Goal: Transaction & Acquisition: Book appointment/travel/reservation

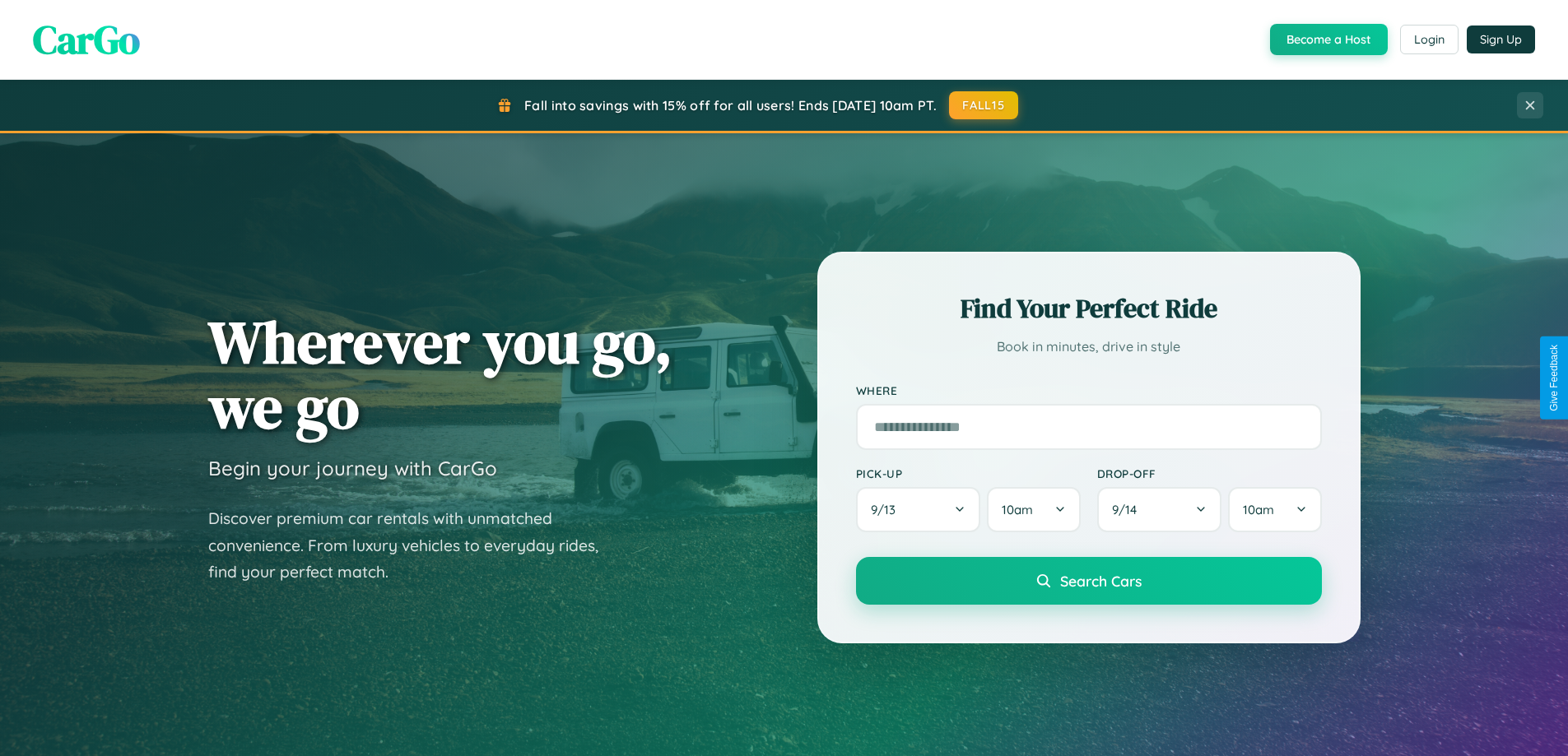
scroll to position [710, 0]
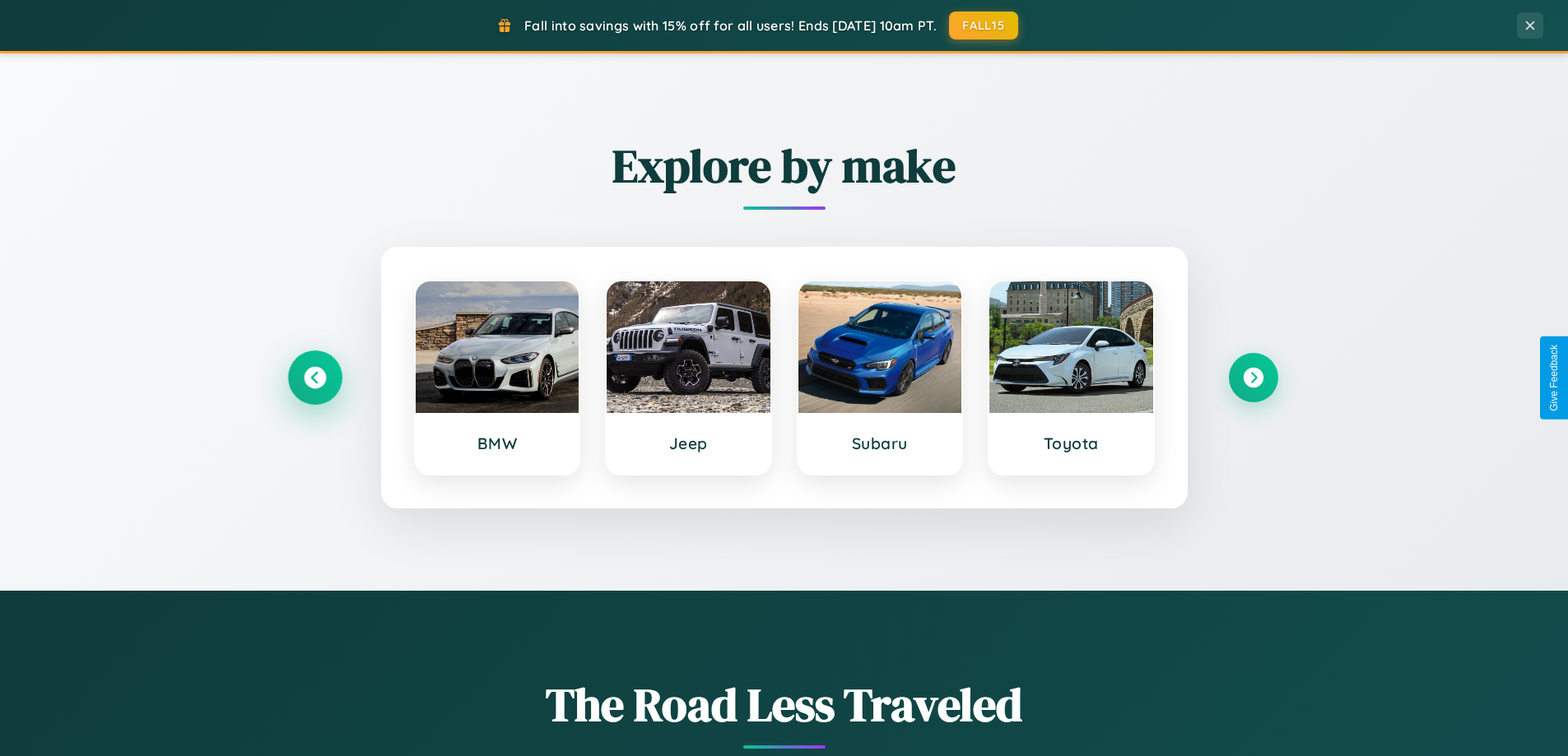
click at [315, 378] on icon at bounding box center [314, 378] width 22 height 22
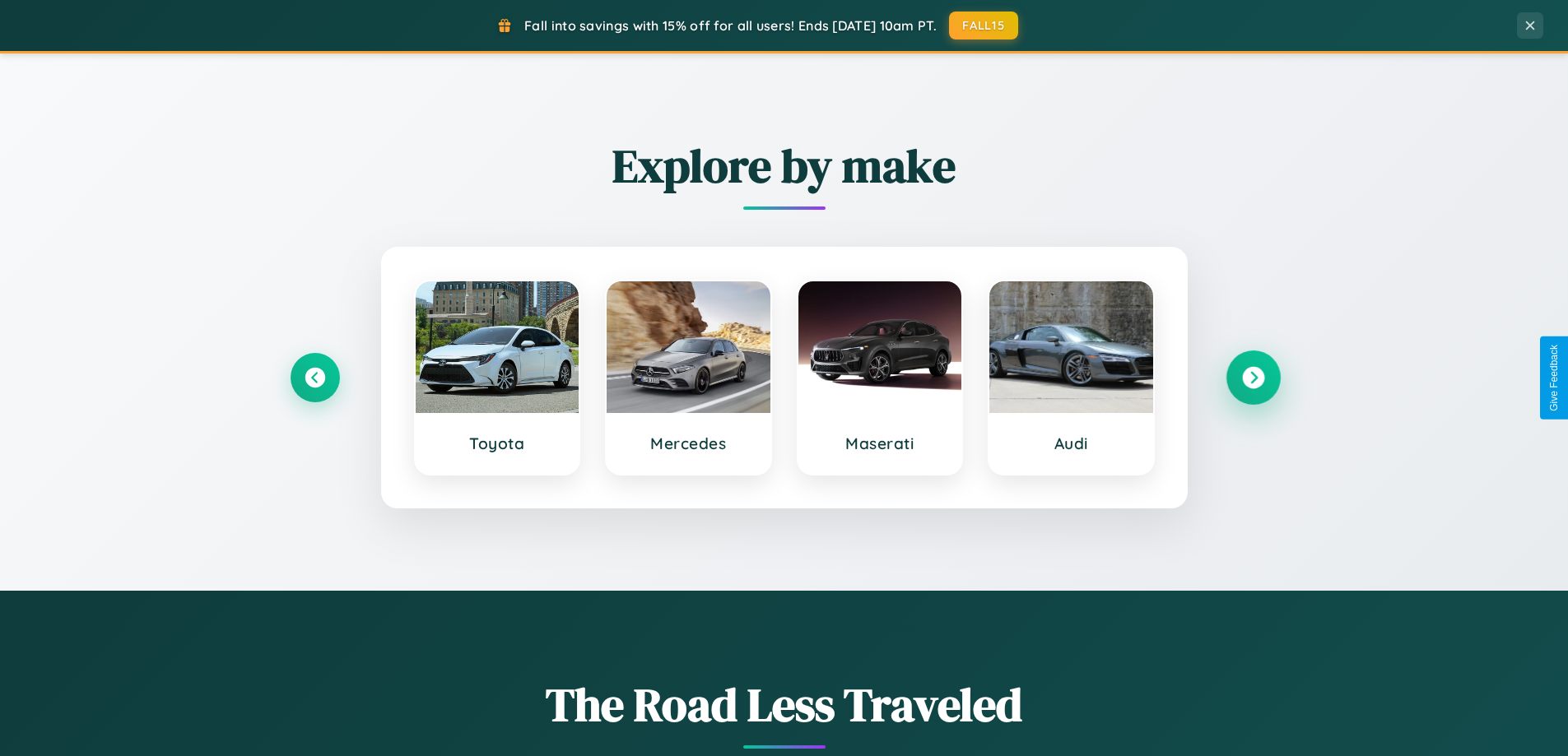
click at [1253, 378] on icon at bounding box center [1253, 378] width 22 height 22
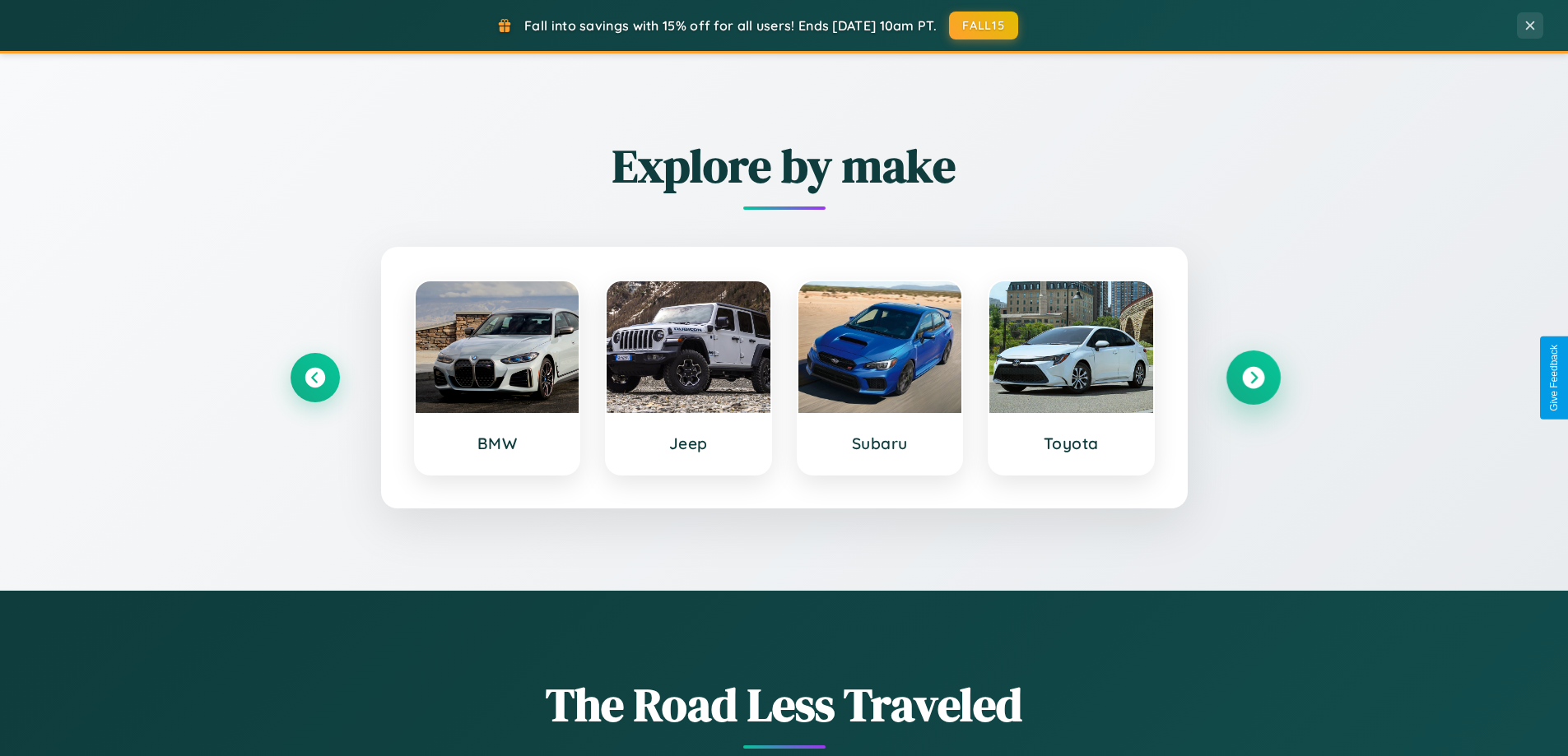
click at [1253, 378] on icon at bounding box center [1253, 378] width 22 height 22
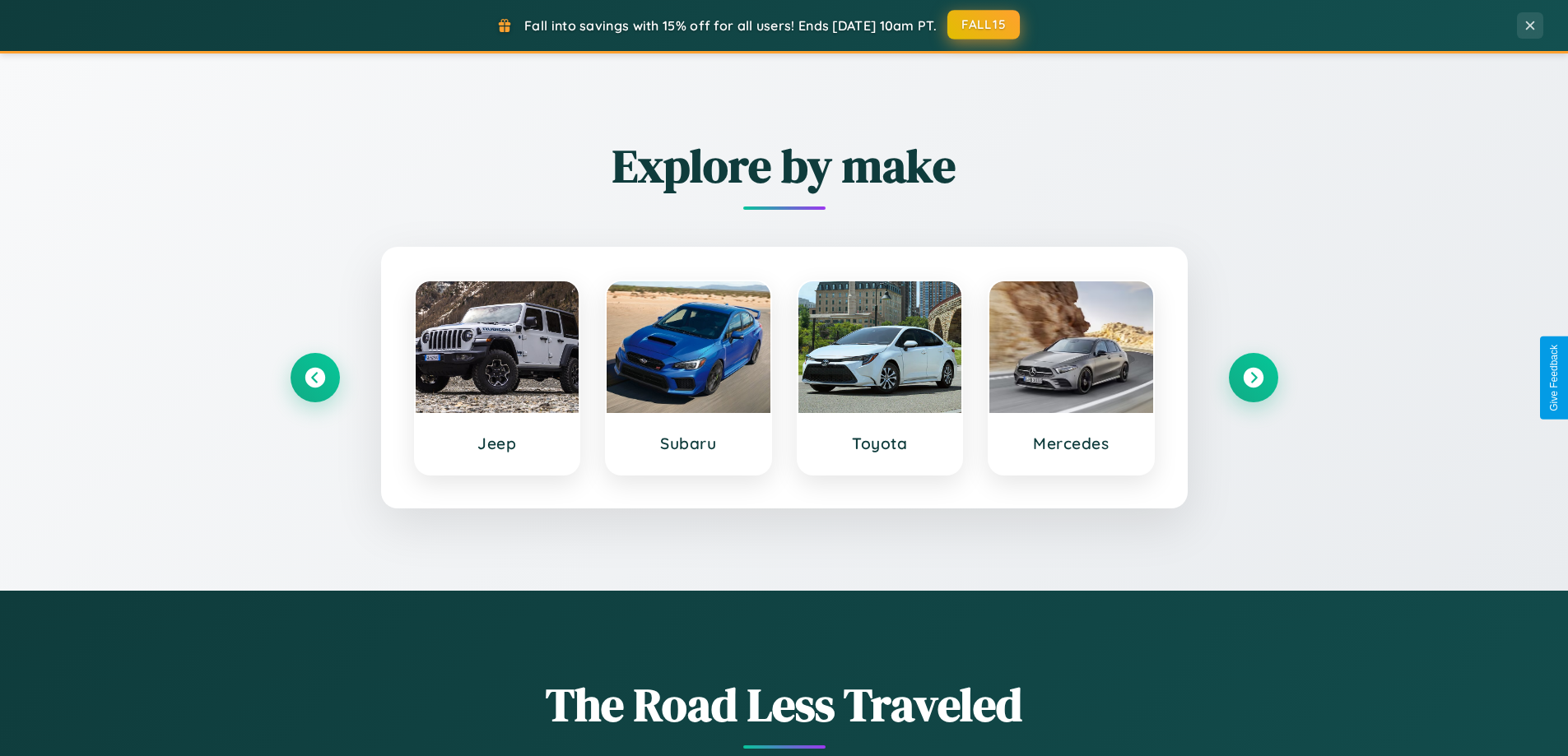
click at [985, 24] on button "FALL15" at bounding box center [984, 24] width 73 height 30
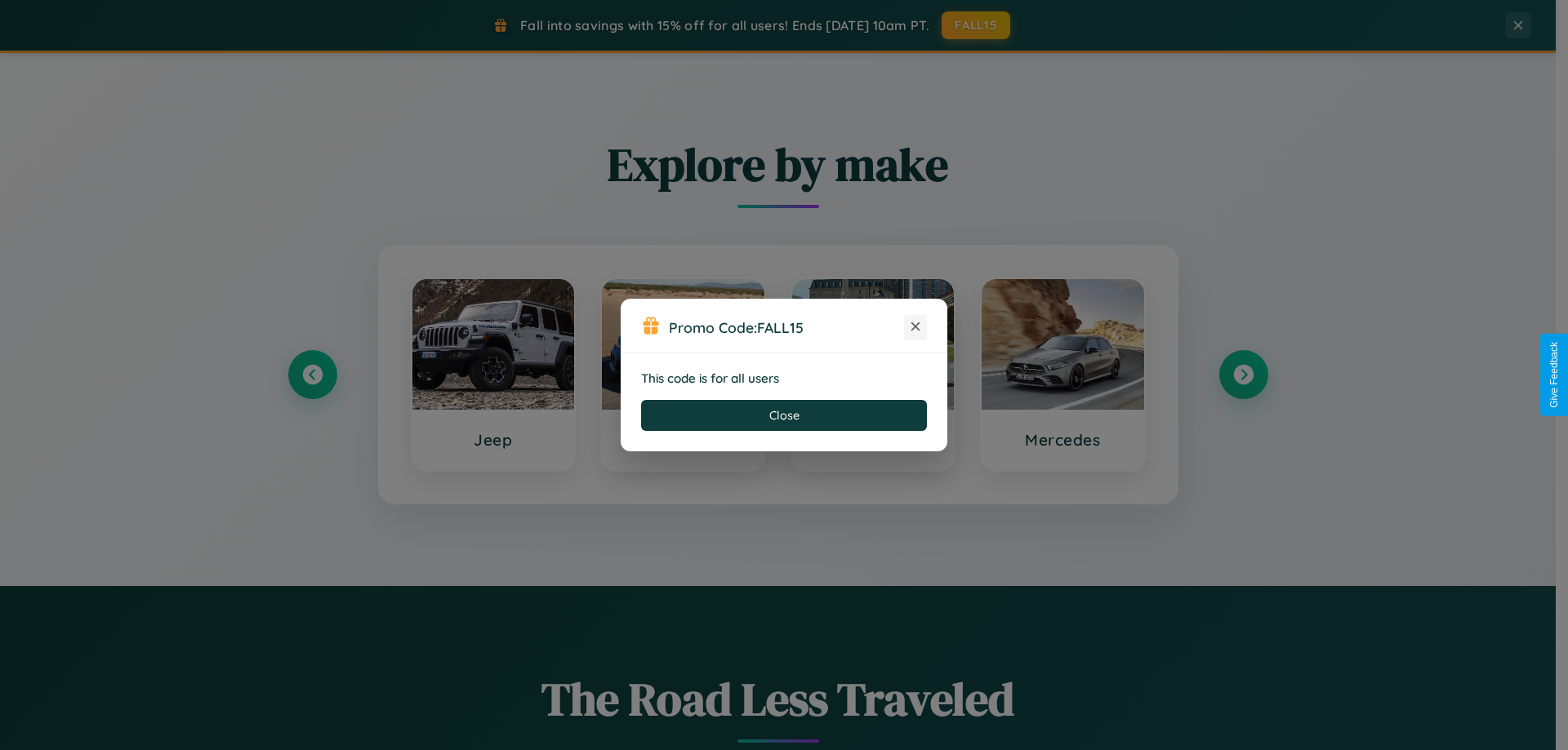
click at [915, 328] on icon at bounding box center [915, 326] width 16 height 16
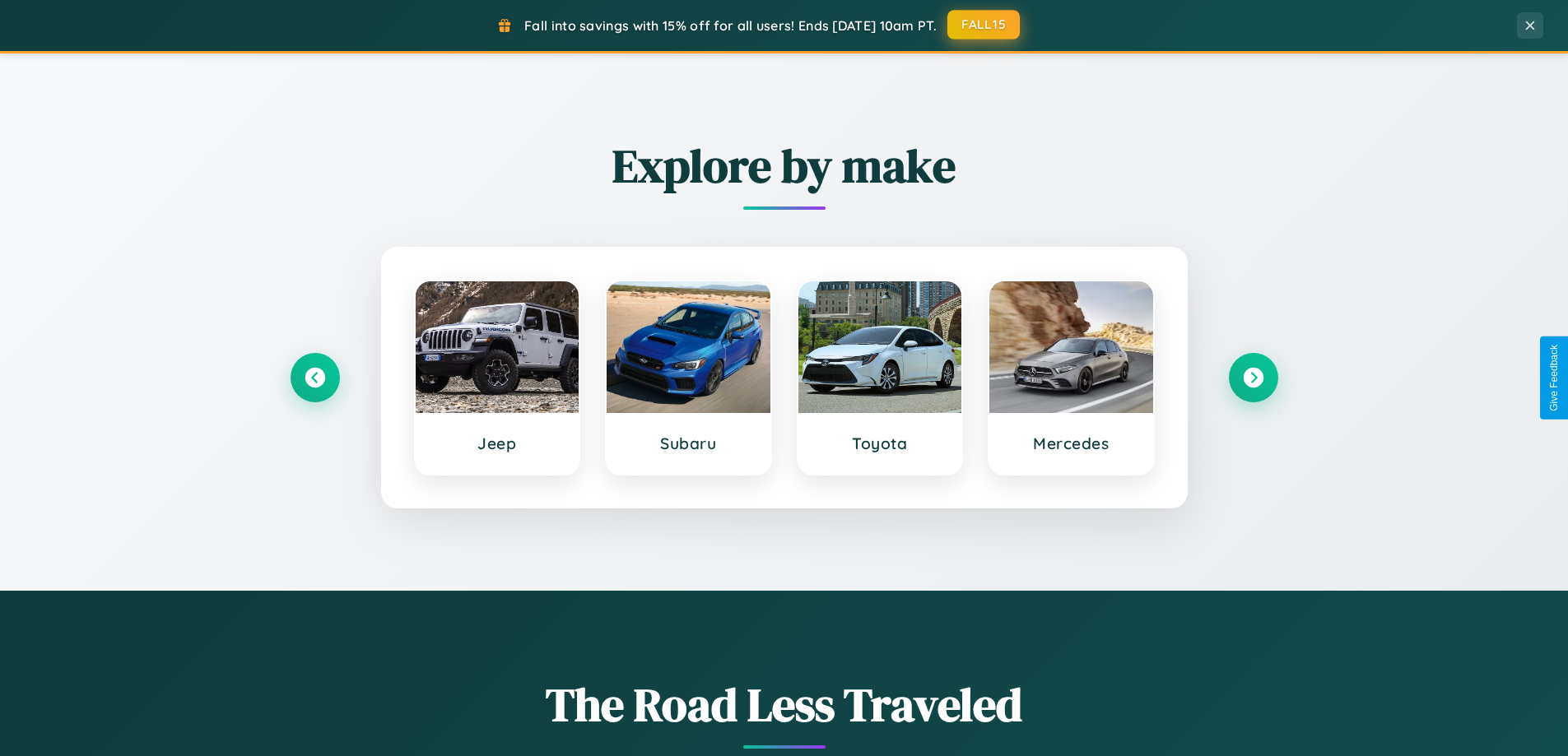
click at [985, 24] on button "FALL15" at bounding box center [984, 24] width 73 height 30
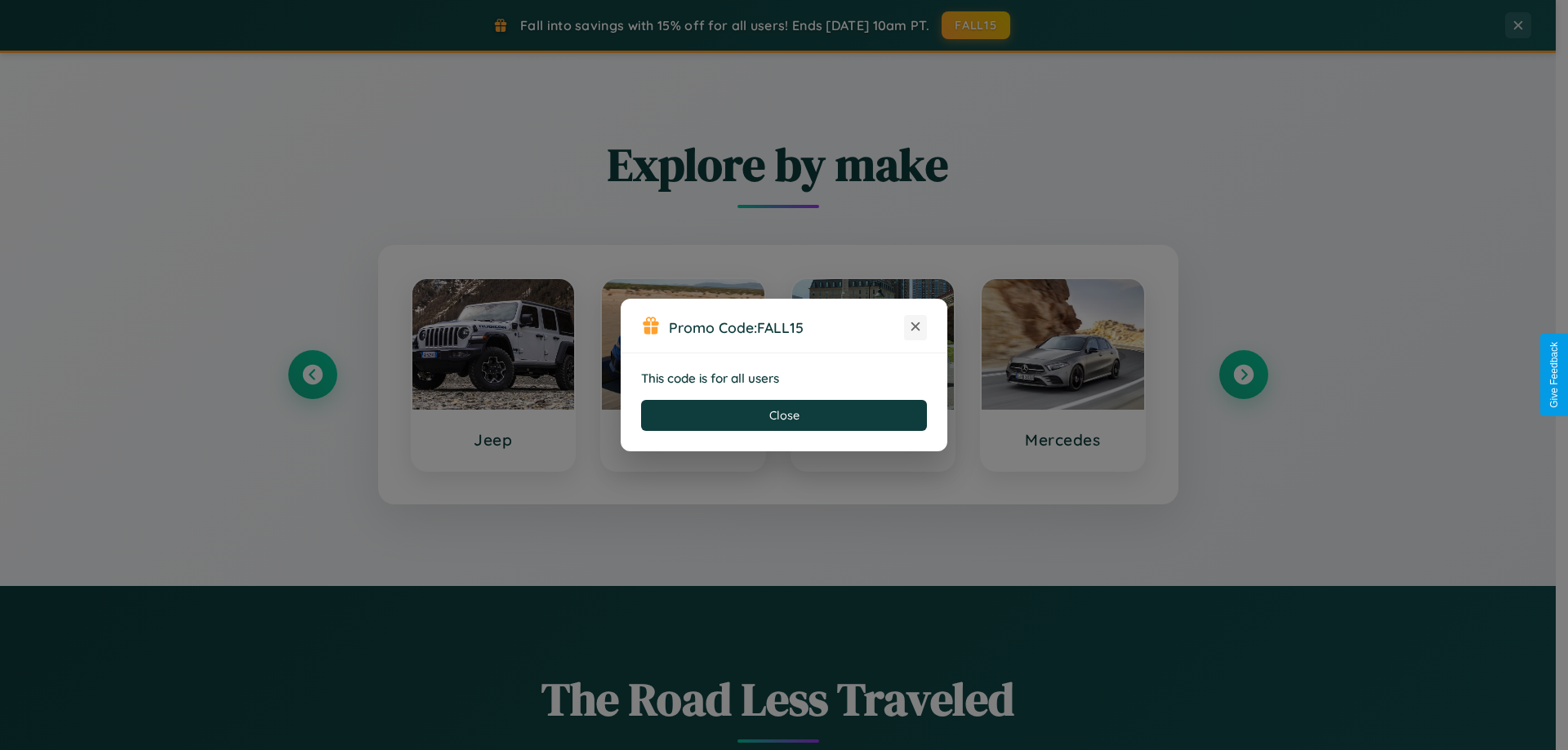
click at [915, 328] on icon at bounding box center [915, 326] width 16 height 16
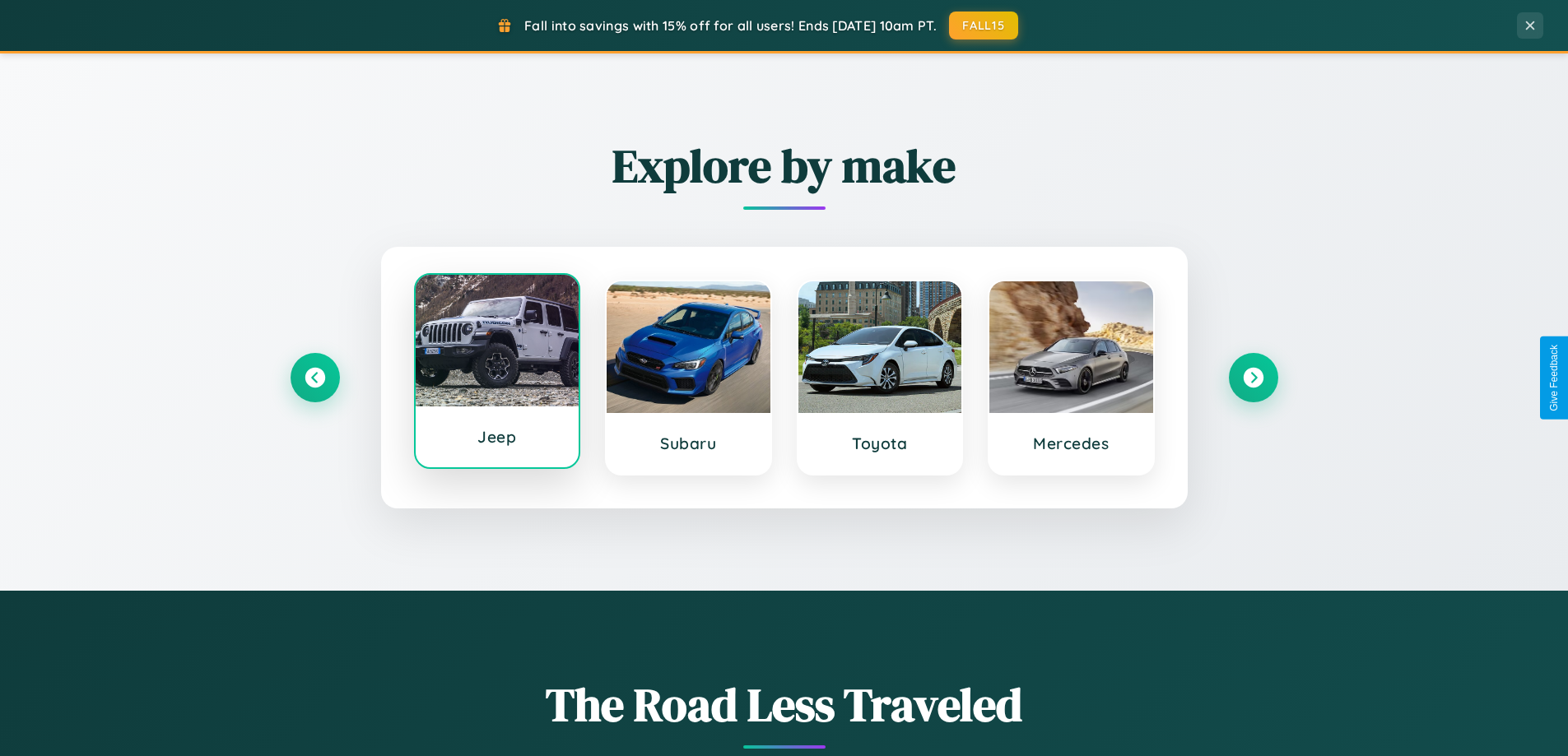
click at [497, 374] on div at bounding box center [497, 340] width 164 height 132
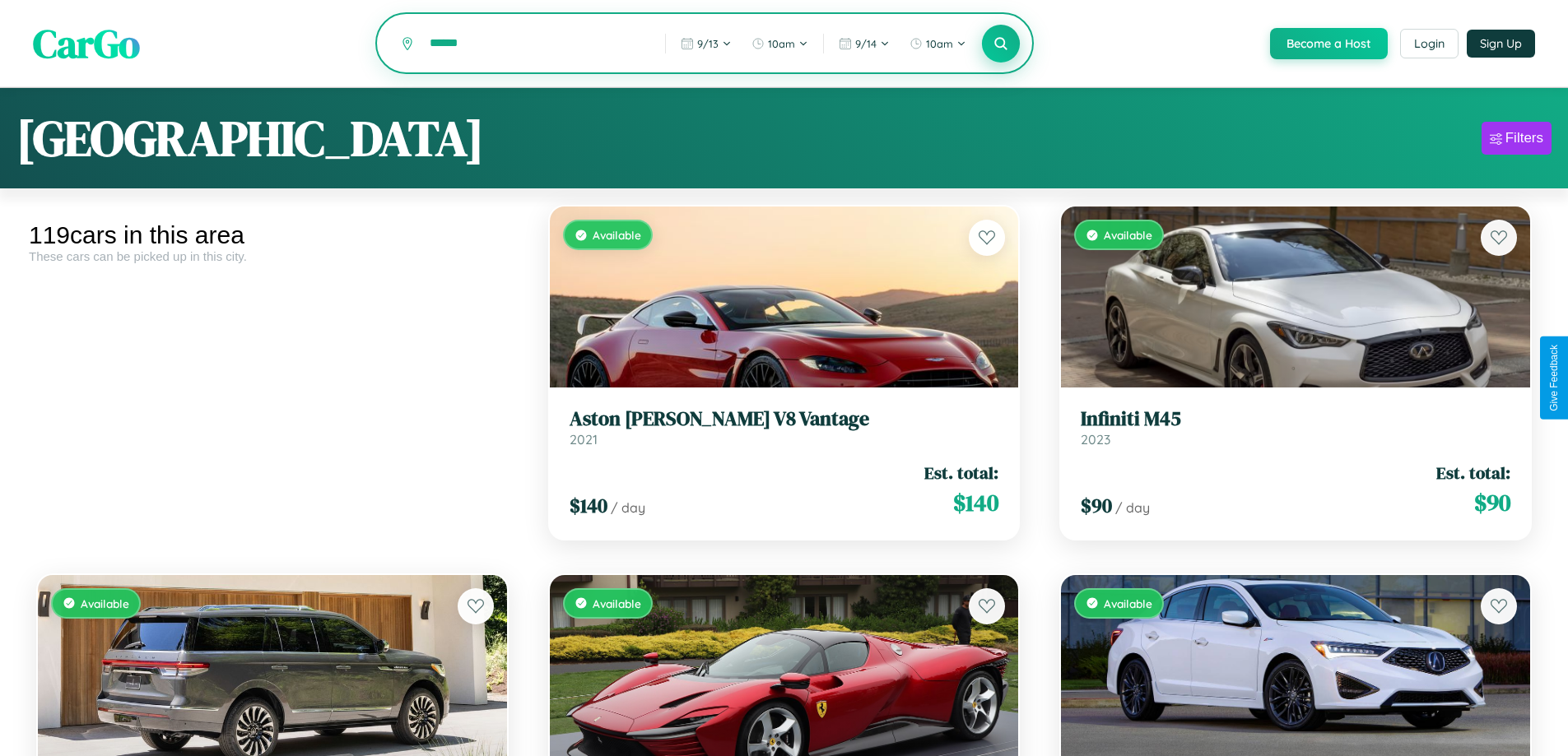
type input "******"
click at [1000, 45] on icon at bounding box center [1001, 43] width 16 height 16
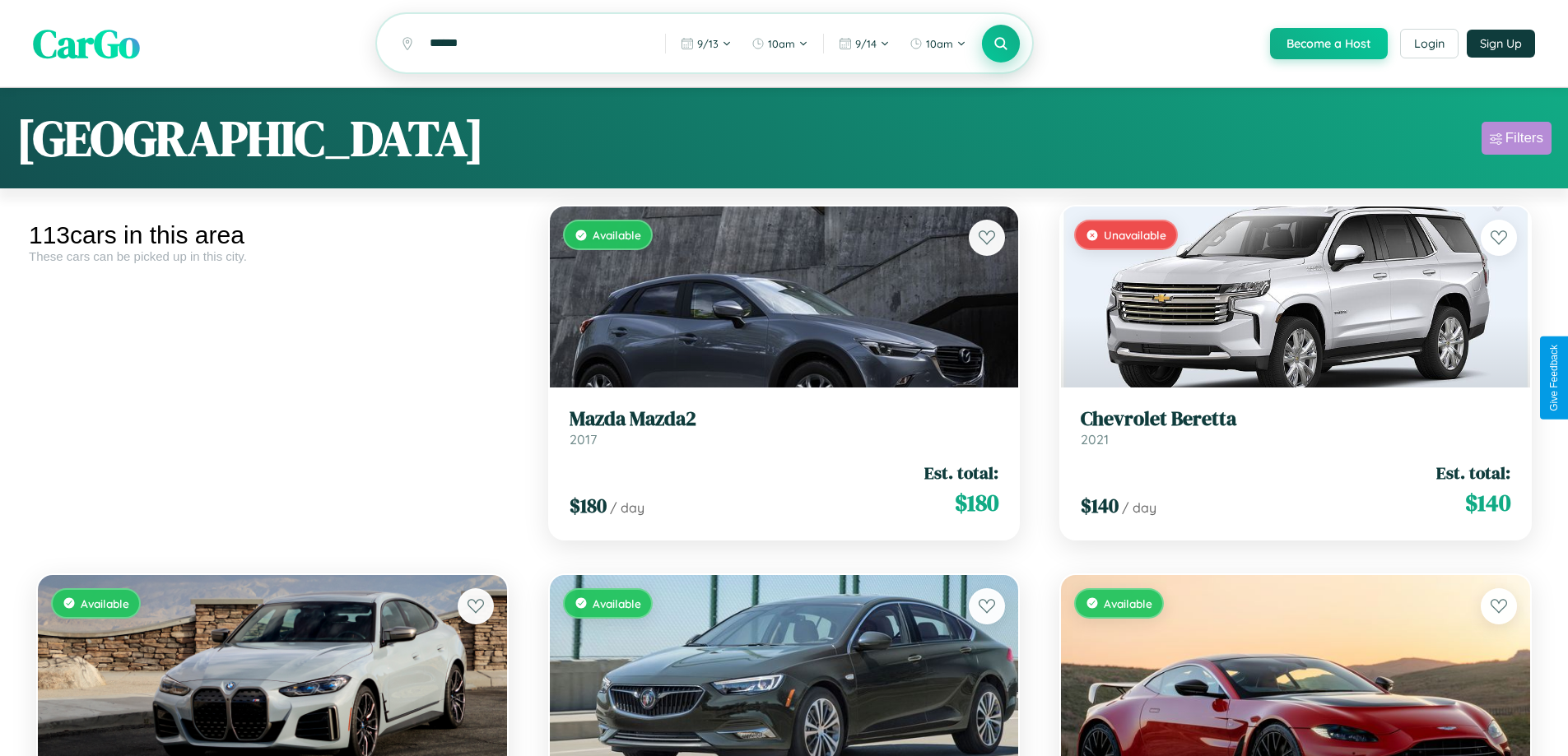
click at [1516, 141] on div "Filters" at bounding box center [1524, 138] width 38 height 17
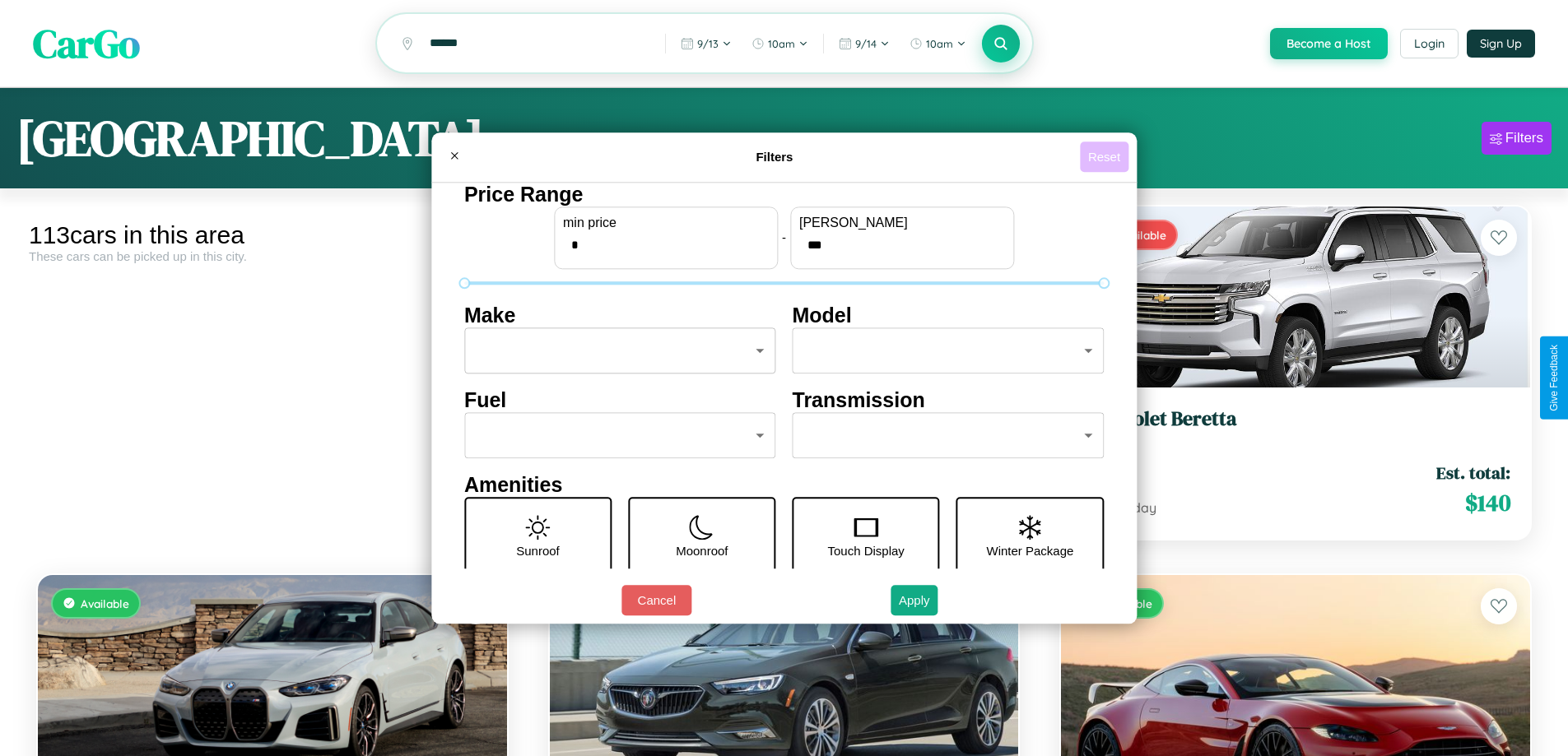
click at [1106, 156] on button "Reset" at bounding box center [1105, 156] width 49 height 31
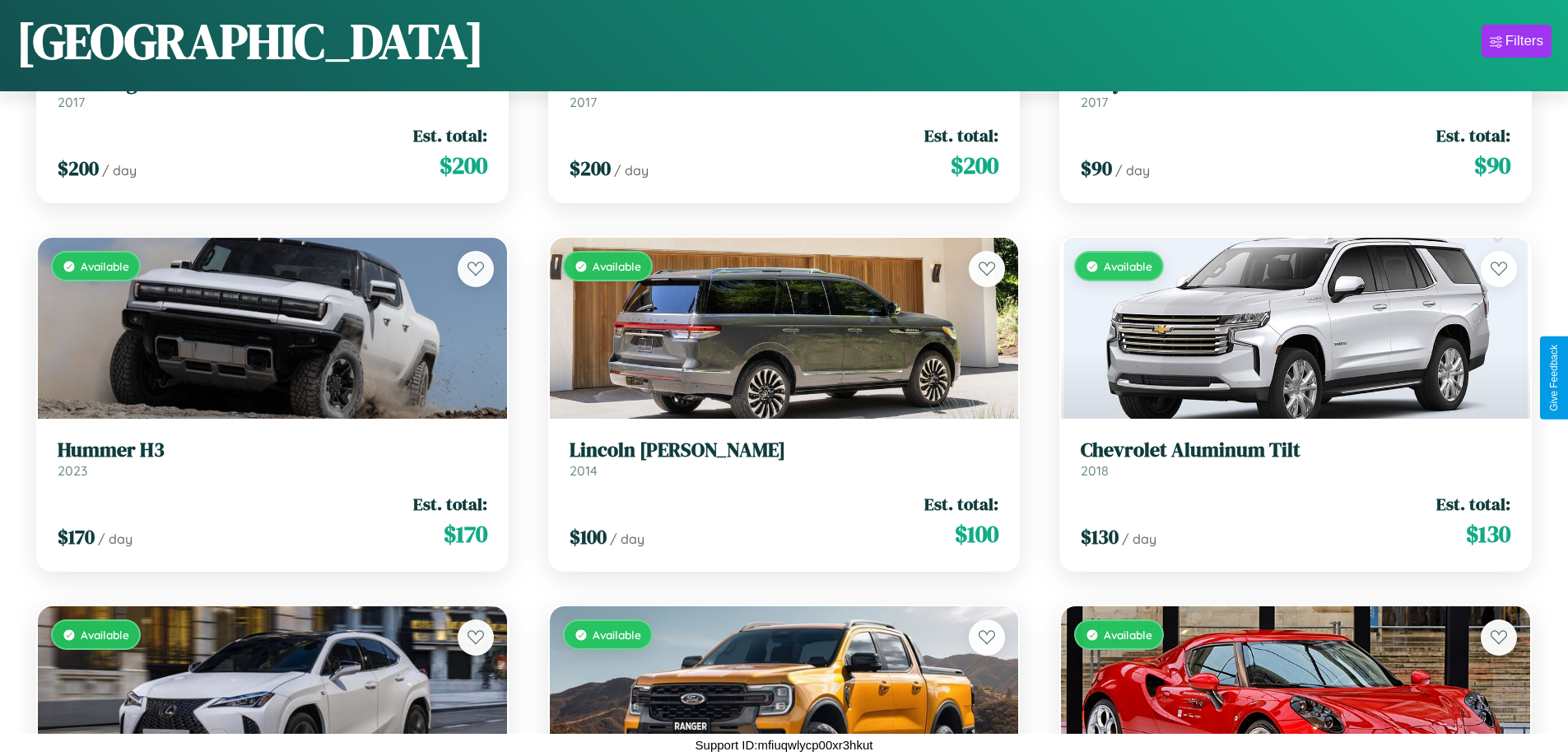
scroll to position [12022, 0]
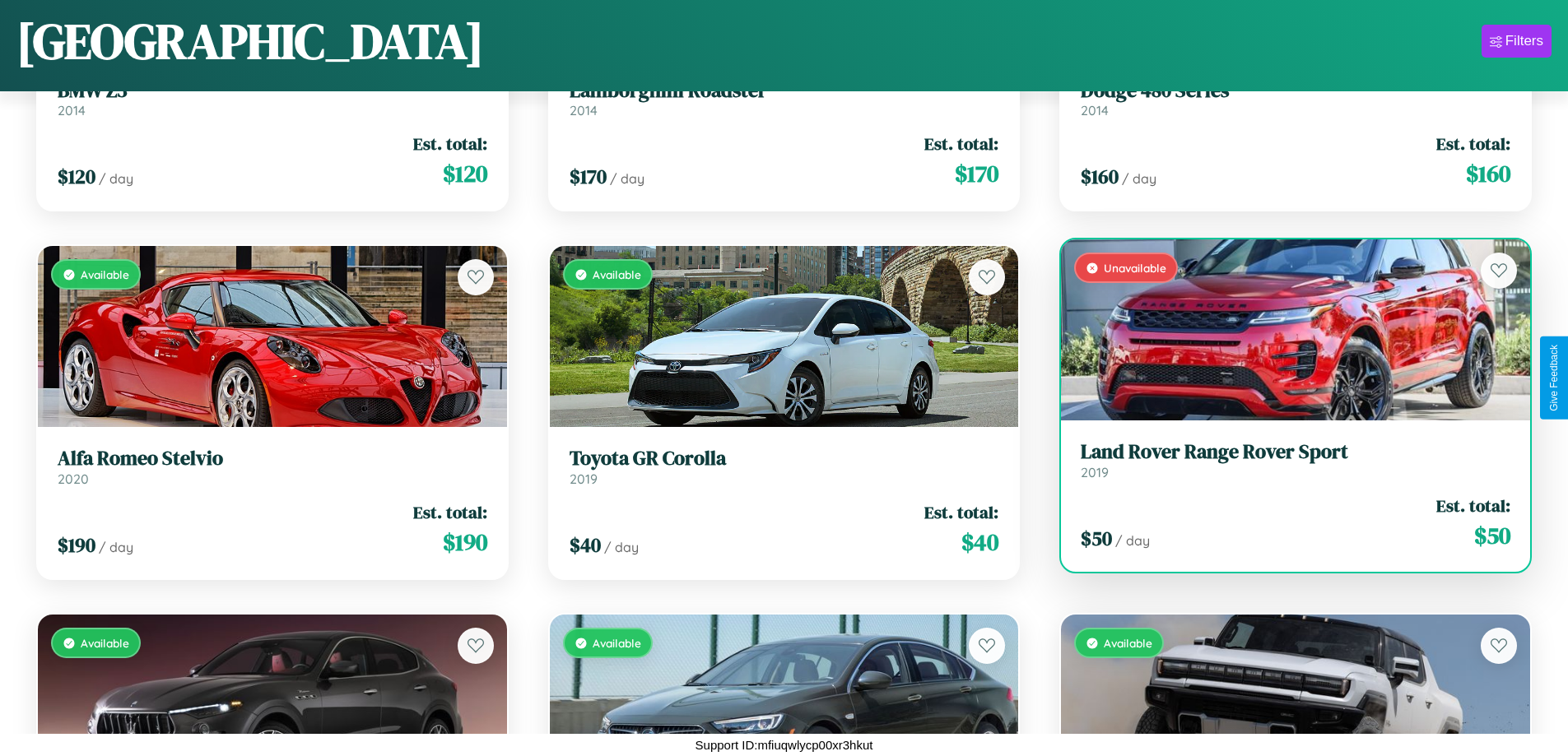
click at [1286, 330] on div "Unavailable" at bounding box center [1295, 329] width 470 height 181
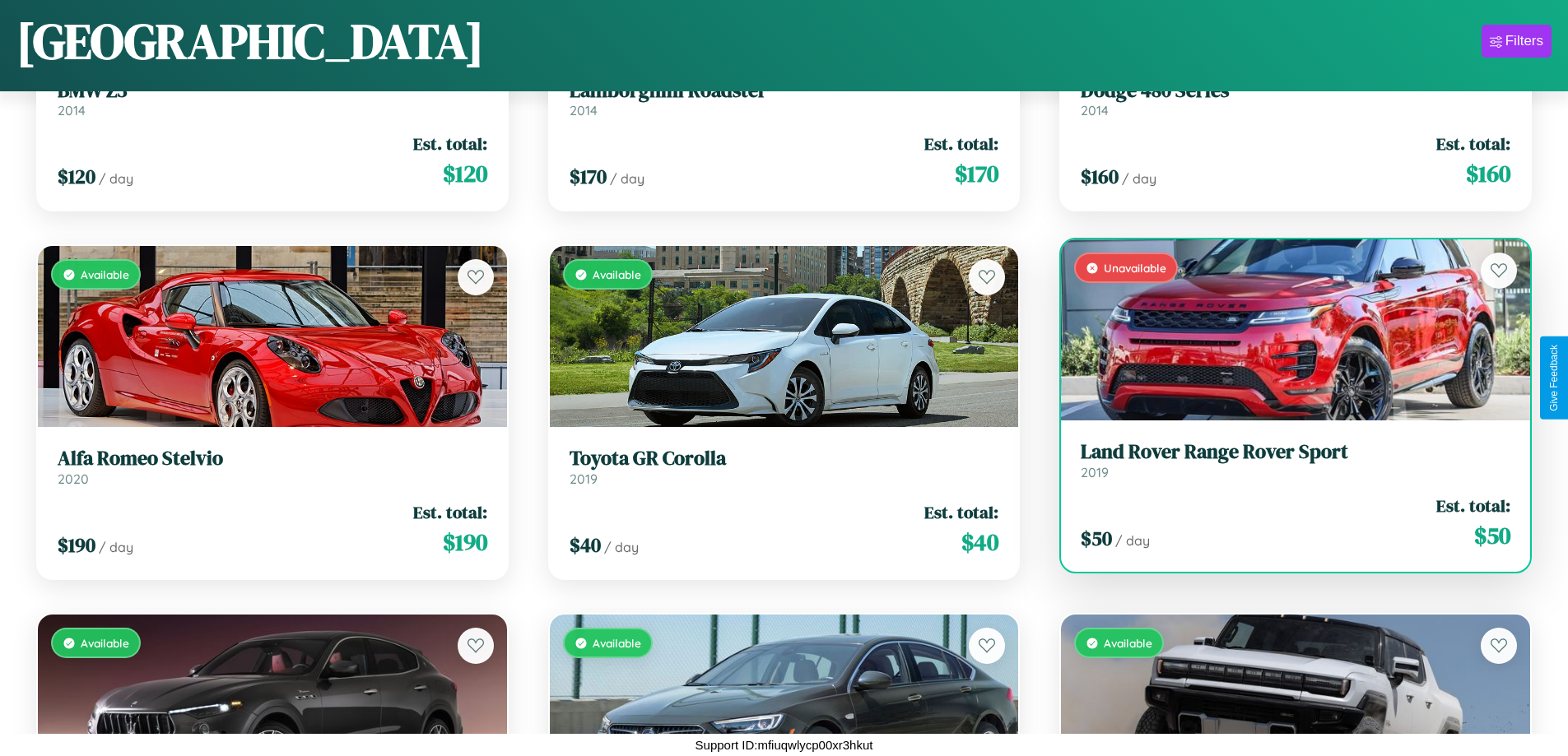
click at [1286, 330] on div "Unavailable" at bounding box center [1295, 329] width 470 height 181
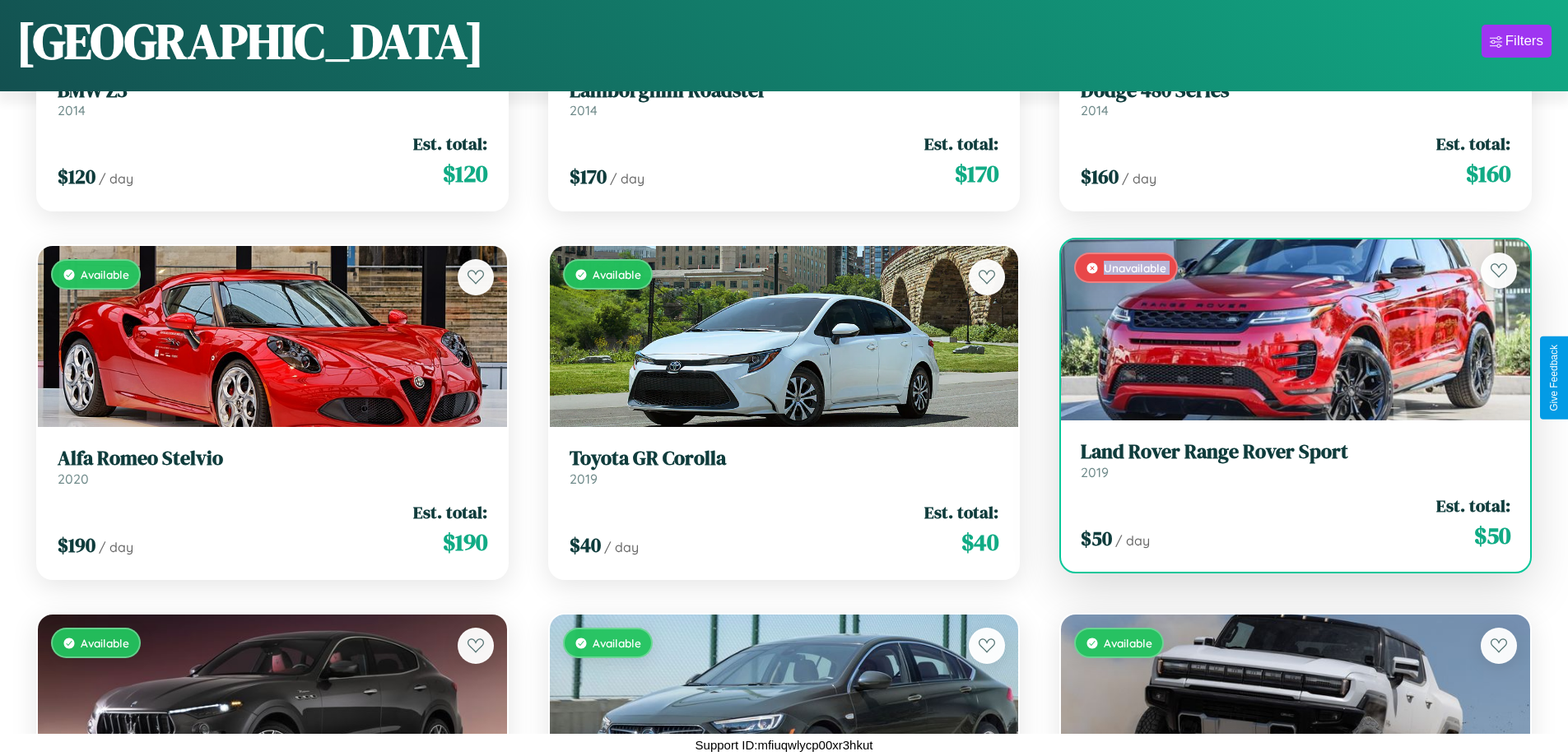
click at [1286, 330] on div "Unavailable" at bounding box center [1295, 329] width 470 height 181
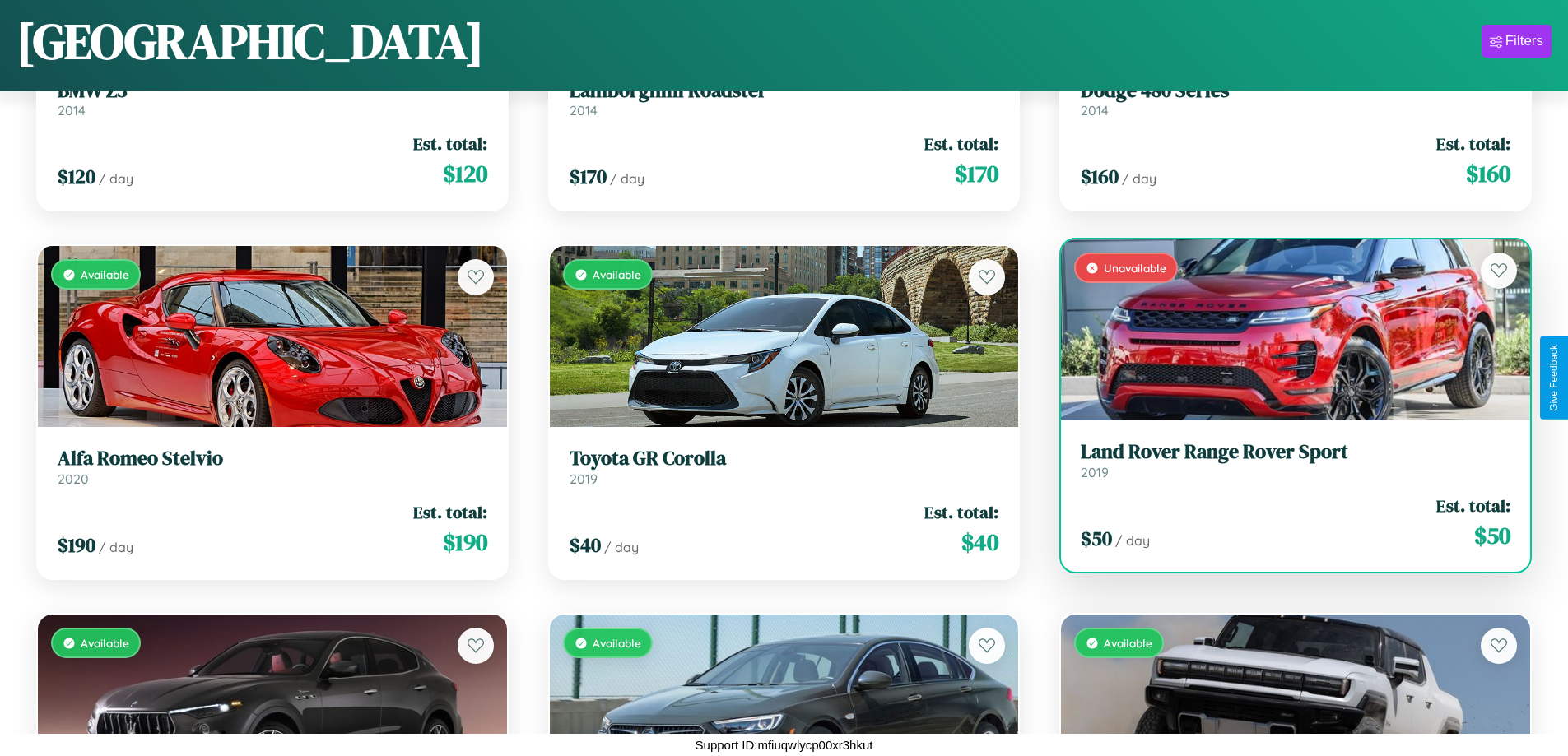
click at [1286, 330] on div "Unavailable" at bounding box center [1295, 329] width 470 height 181
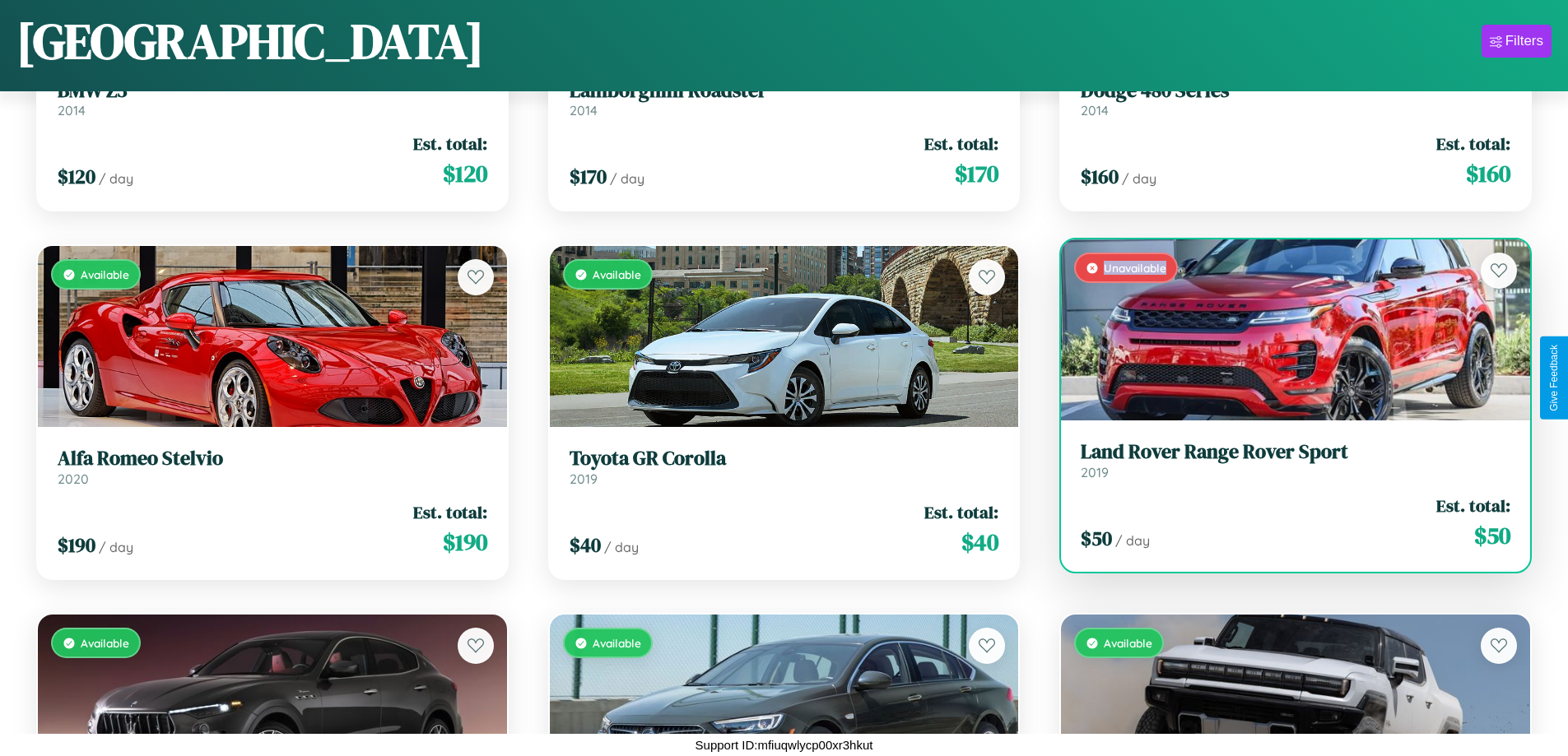
click at [1286, 330] on div "Unavailable" at bounding box center [1295, 329] width 470 height 181
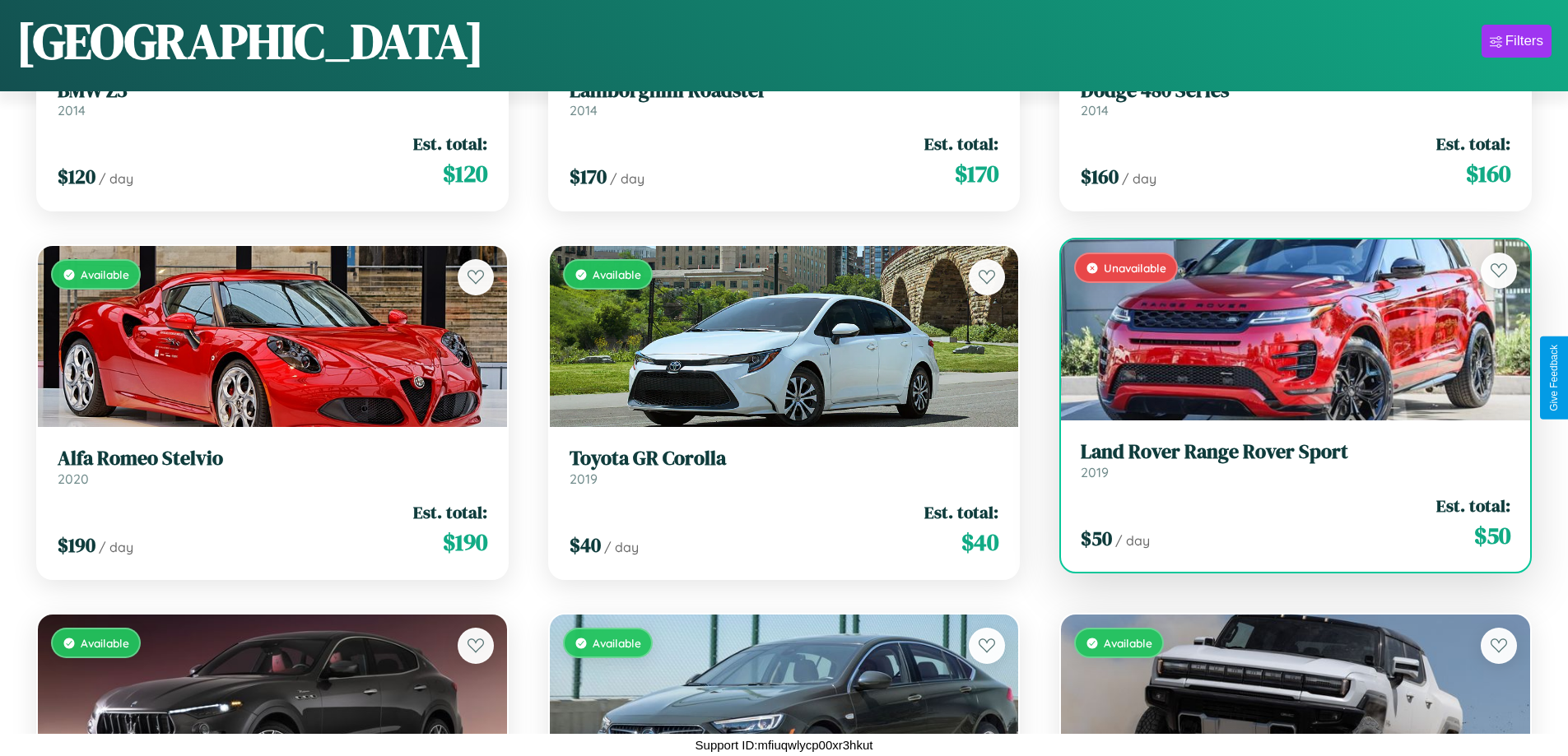
click at [1286, 460] on h3 "Land Rover Range Rover Sport" at bounding box center [1295, 452] width 429 height 24
